Goal: Information Seeking & Learning: Find specific fact

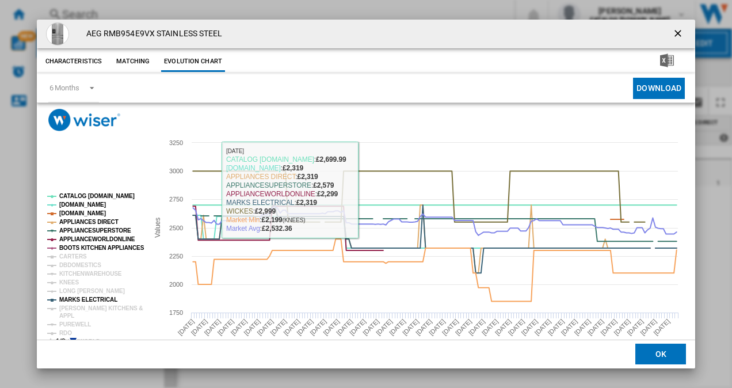
scroll to position [21, 0]
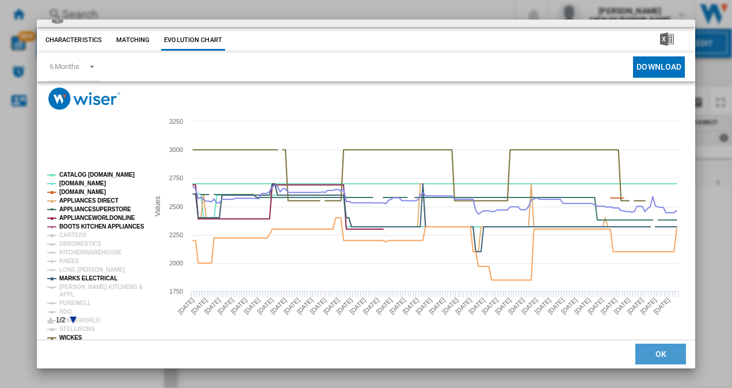
click at [652, 347] on button "OK" at bounding box center [660, 354] width 51 height 21
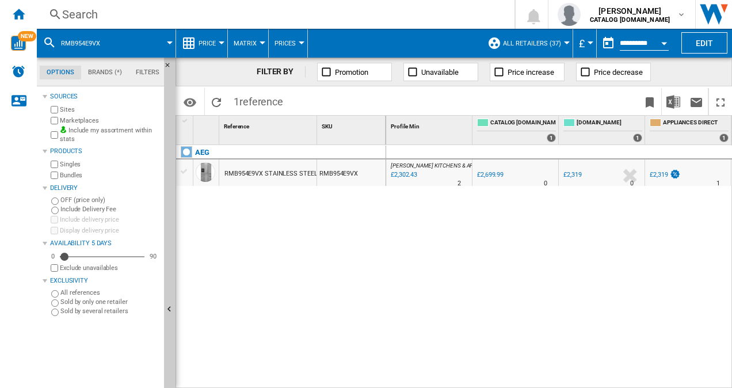
click at [85, 16] on div "Search" at bounding box center [273, 14] width 422 height 16
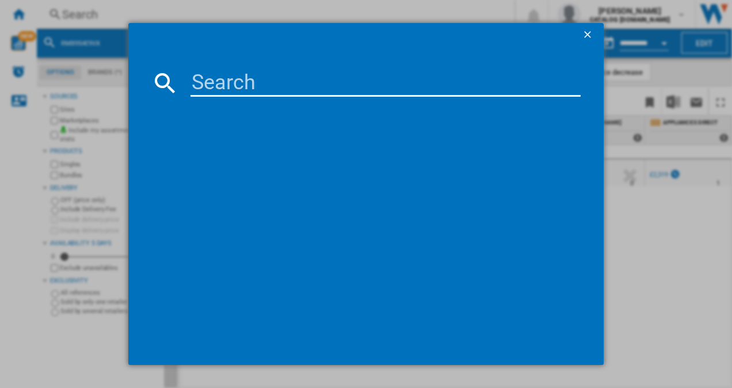
click at [204, 86] on input at bounding box center [386, 83] width 391 height 28
paste input "RS741N4WCE"
type input "RS741N4WCE"
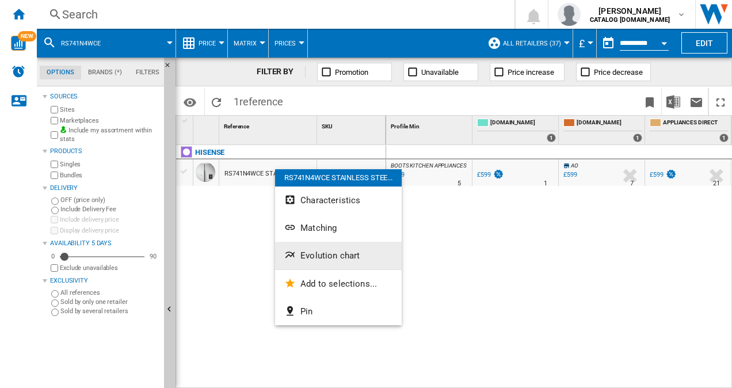
click at [326, 254] on span "Evolution chart" at bounding box center [329, 255] width 59 height 10
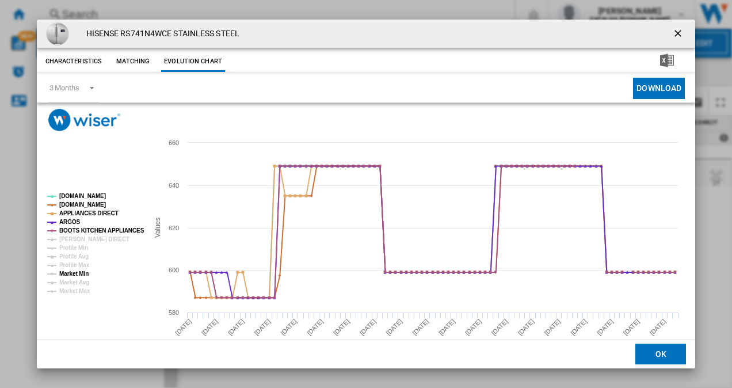
click at [81, 273] on tspan "Market Min" at bounding box center [73, 274] width 29 height 6
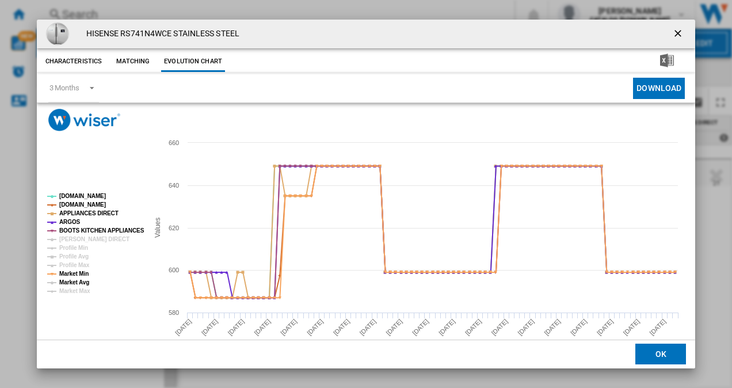
click at [79, 279] on tspan "Market Avg" at bounding box center [74, 282] width 30 height 6
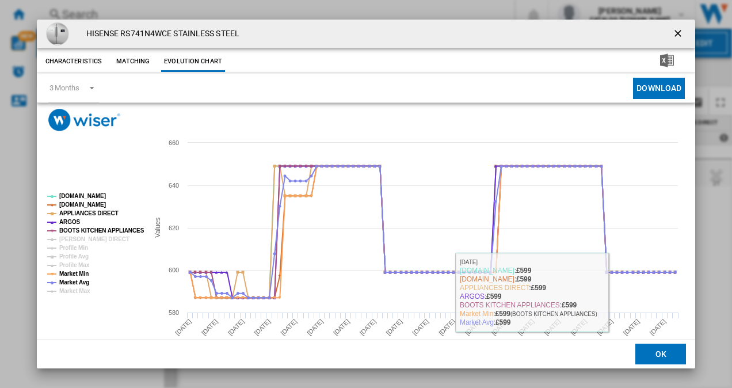
click at [652, 350] on button "OK" at bounding box center [660, 354] width 51 height 21
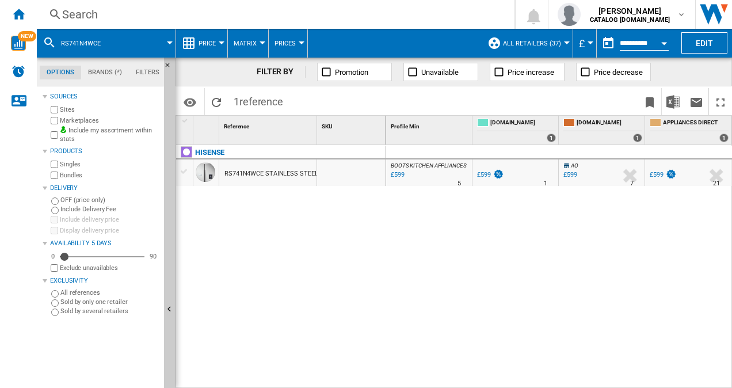
click at [204, 20] on div "Search" at bounding box center [273, 14] width 422 height 16
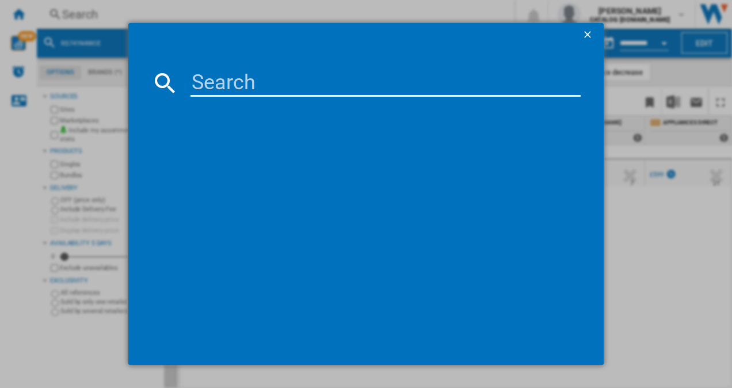
click at [215, 85] on input at bounding box center [386, 83] width 391 height 28
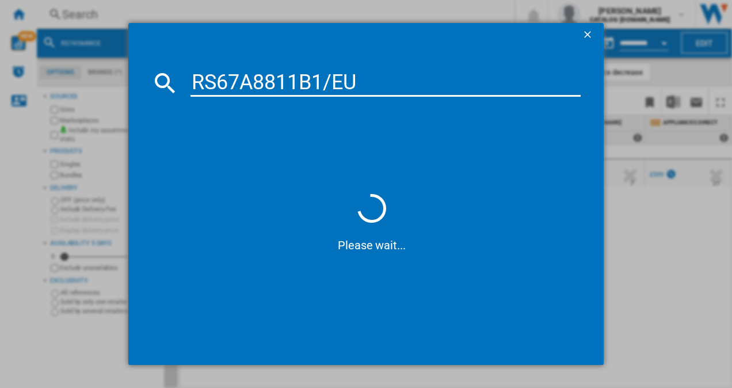
type input "RS67A8811B1/EU"
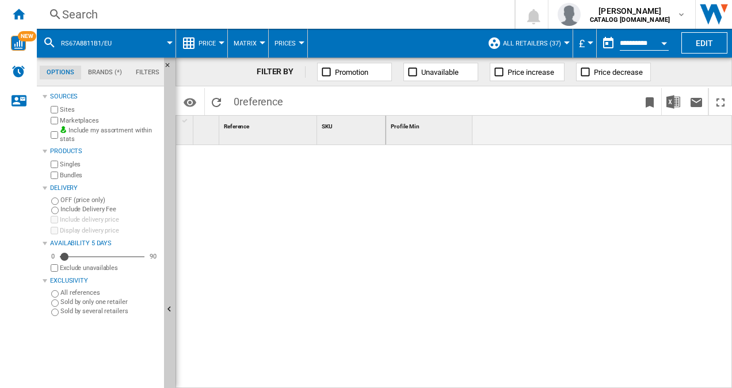
click at [106, 13] on div "Search" at bounding box center [273, 14] width 422 height 16
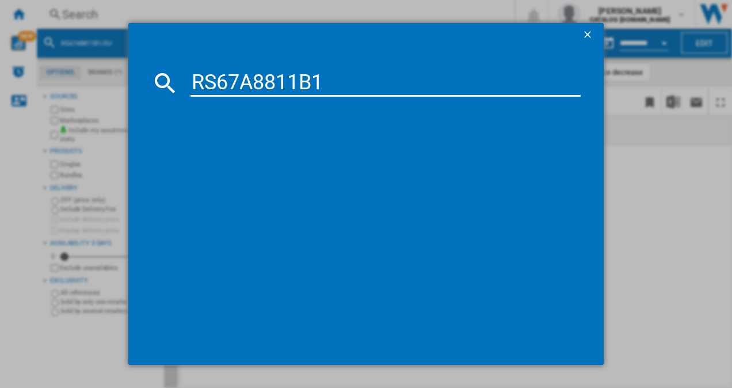
type input "RS67A8811B1"
click at [588, 29] on ng-md-icon "getI18NText('BUTTONS.CLOSE_DIALOG')" at bounding box center [589, 36] width 14 height 14
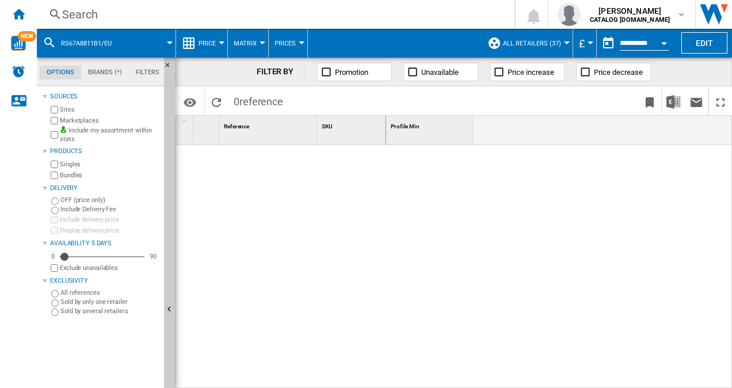
click at [119, 10] on div "Search" at bounding box center [273, 14] width 422 height 16
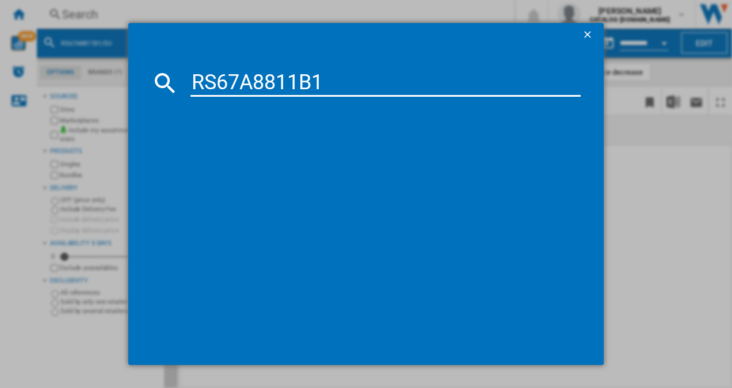
type input "RS67A8811B1"
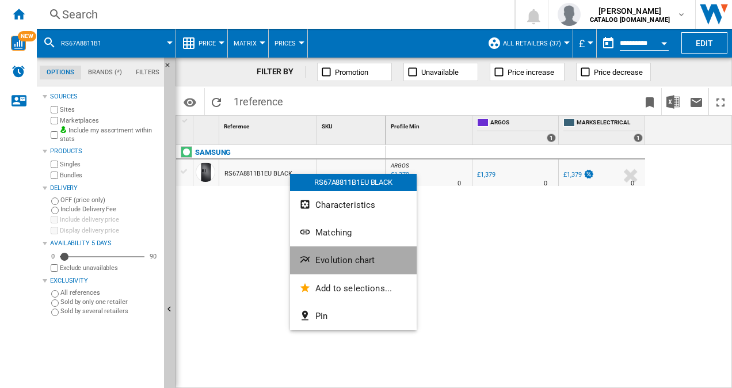
click at [358, 264] on span "Evolution chart" at bounding box center [344, 260] width 59 height 10
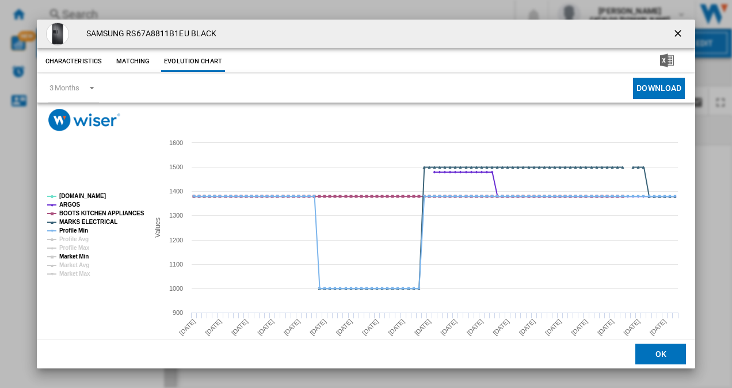
click at [73, 253] on tspan "Market Min" at bounding box center [73, 256] width 29 height 6
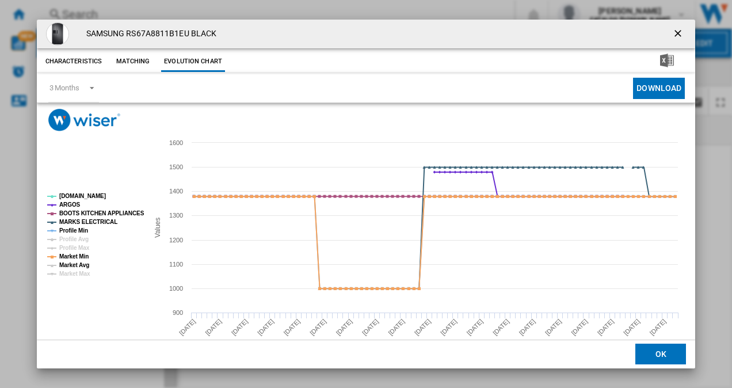
click at [78, 267] on tspan "Market Avg" at bounding box center [74, 265] width 30 height 6
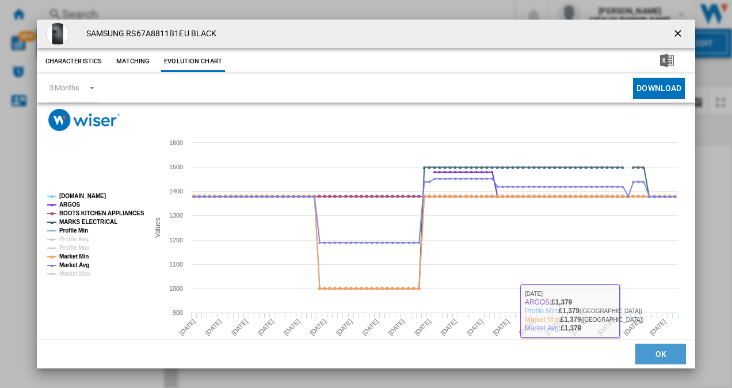
click at [651, 353] on button "OK" at bounding box center [660, 354] width 51 height 21
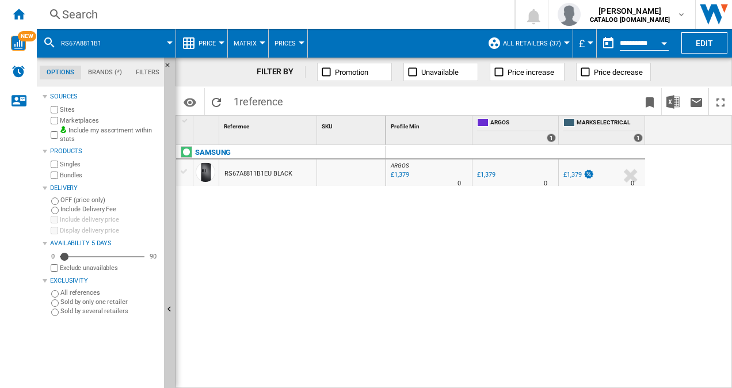
click at [81, 16] on div "Search" at bounding box center [273, 14] width 422 height 16
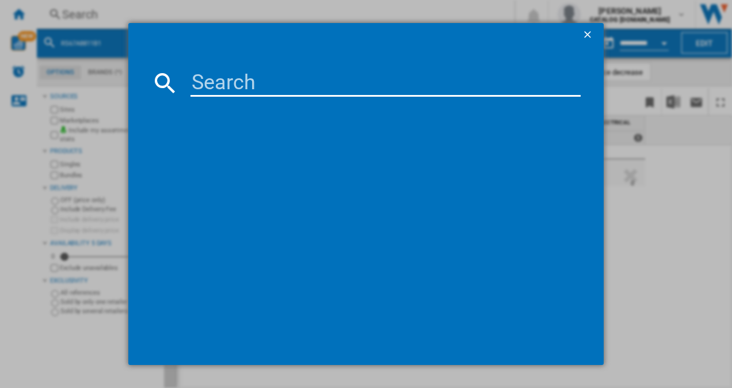
type input "RS70F66KCFEU"
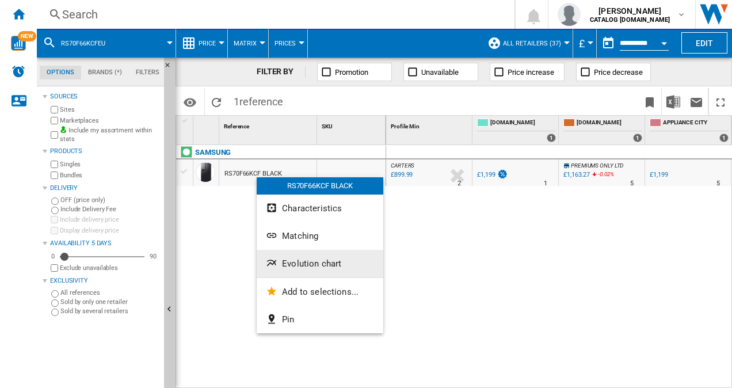
click at [326, 264] on span "Evolution chart" at bounding box center [311, 263] width 59 height 10
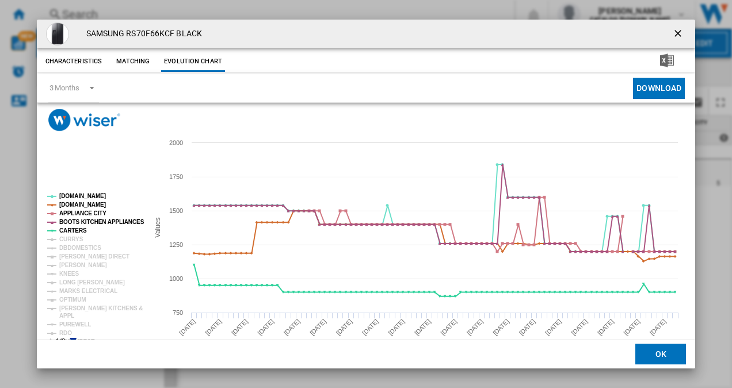
scroll to position [21, 0]
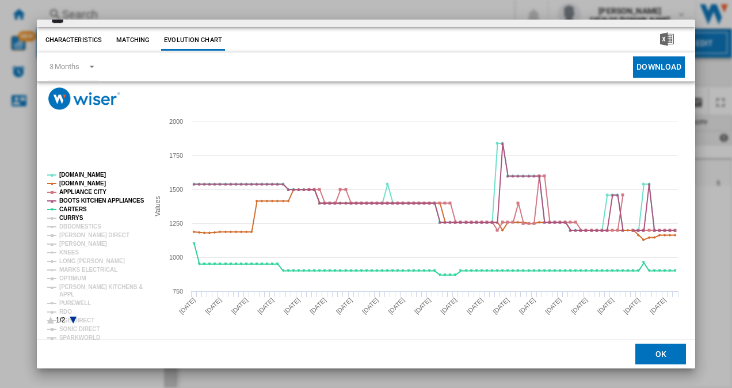
click at [72, 216] on tspan "CURRYS" at bounding box center [71, 218] width 24 height 6
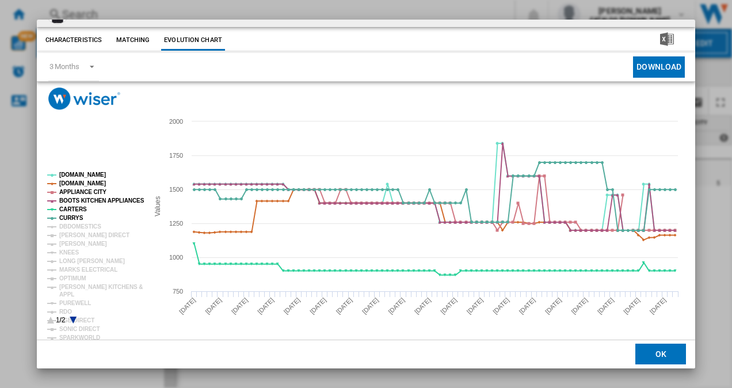
click at [73, 321] on icon "Product popup" at bounding box center [73, 320] width 7 height 7
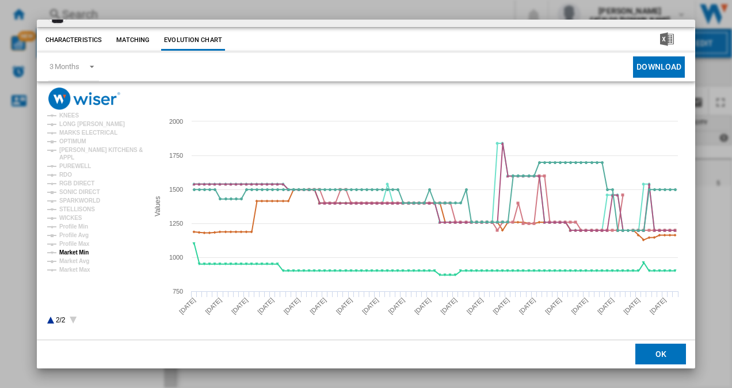
click at [77, 255] on tspan "Market Min" at bounding box center [73, 252] width 29 height 6
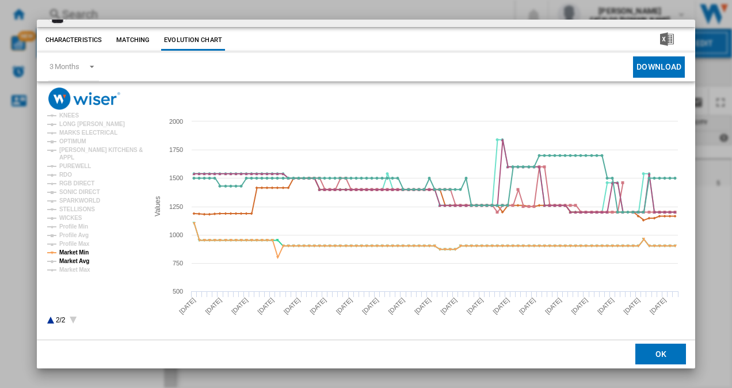
click at [78, 261] on tspan "Market Avg" at bounding box center [74, 261] width 30 height 6
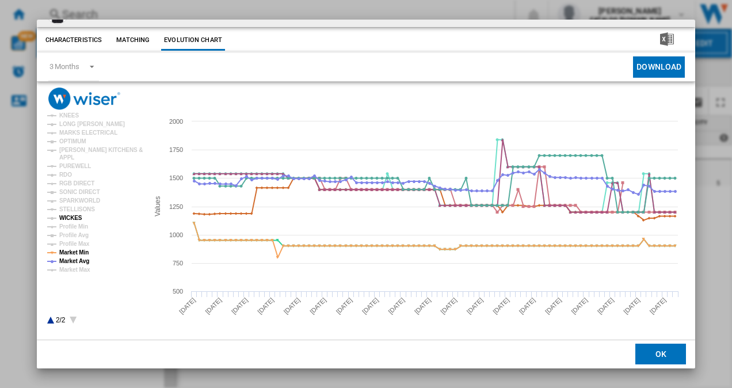
click at [70, 220] on tspan "WICKES" at bounding box center [70, 218] width 23 height 6
click at [82, 207] on tspan "STELLISONS" at bounding box center [77, 209] width 36 height 6
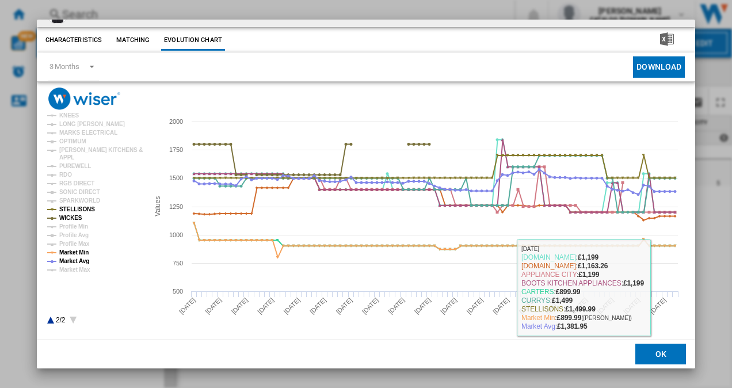
click at [650, 353] on button "OK" at bounding box center [660, 354] width 51 height 21
